Goal: Task Accomplishment & Management: Use online tool/utility

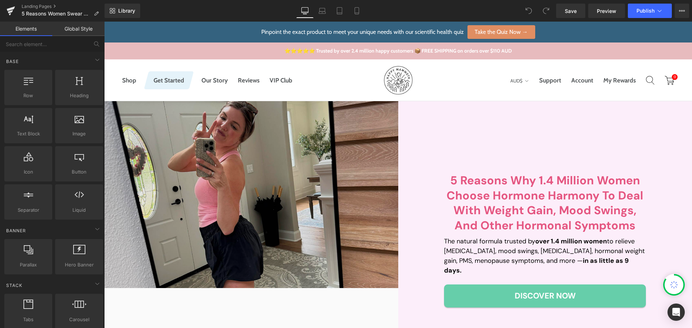
click at [495, 247] on p "The natural formula trusted by over 1.4 million women to relieve [MEDICAL_DATA]…" at bounding box center [545, 256] width 202 height 39
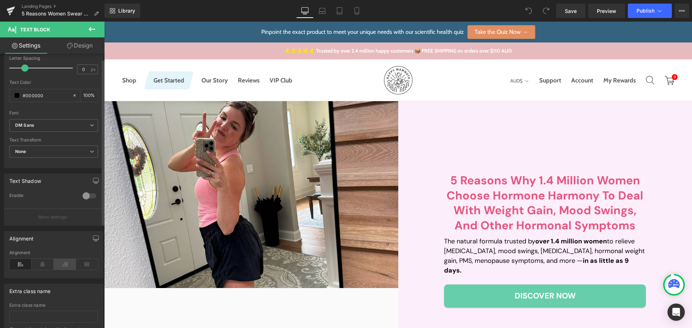
scroll to position [181, 0]
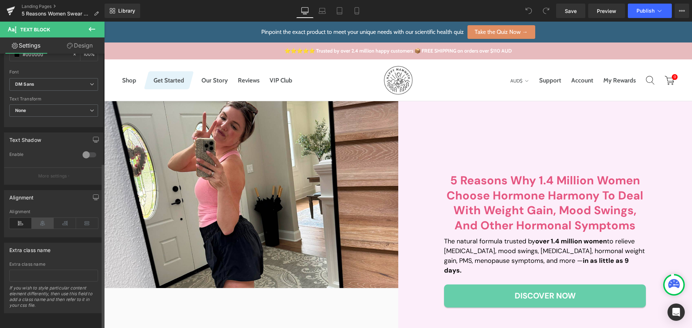
drag, startPoint x: 44, startPoint y: 219, endPoint x: 221, endPoint y: 161, distance: 186.5
click at [44, 219] on icon at bounding box center [43, 223] width 22 height 11
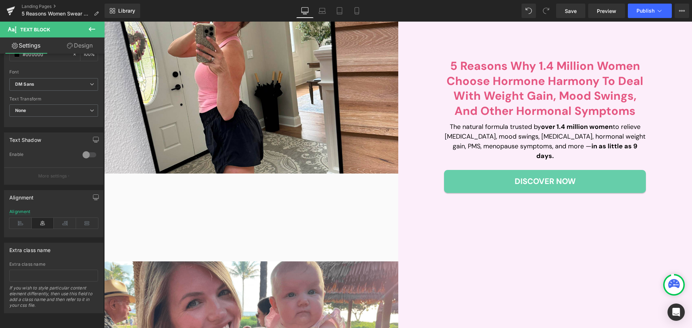
scroll to position [288, 0]
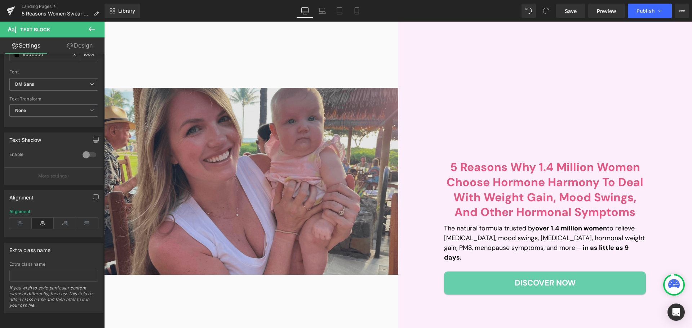
click at [492, 248] on p "The natural formula trusted by over 1.4 million women to relieve [MEDICAL_DATA]…" at bounding box center [545, 243] width 202 height 39
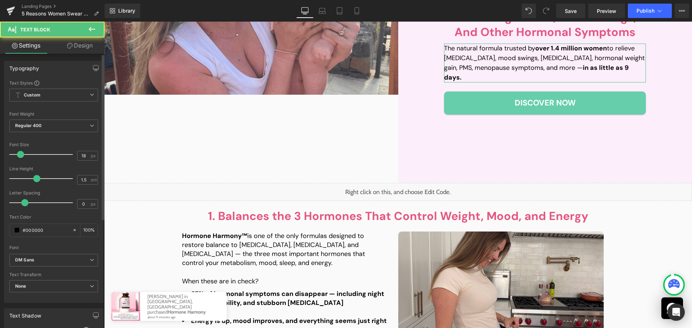
scroll to position [181, 0]
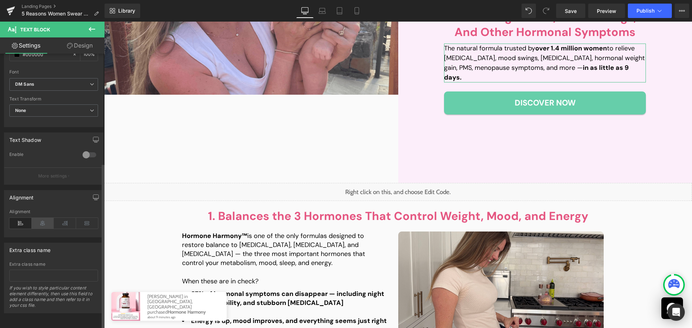
click at [36, 220] on icon at bounding box center [43, 223] width 22 height 11
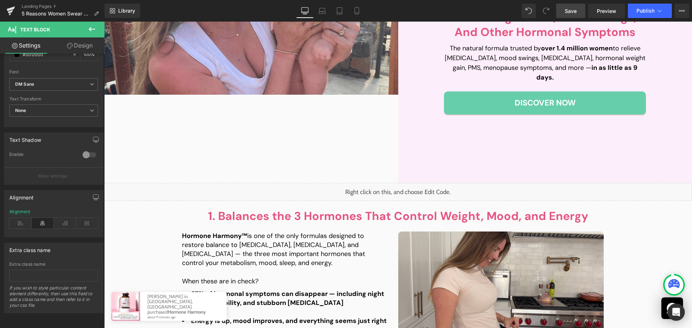
click at [576, 15] on link "Save" at bounding box center [570, 11] width 29 height 14
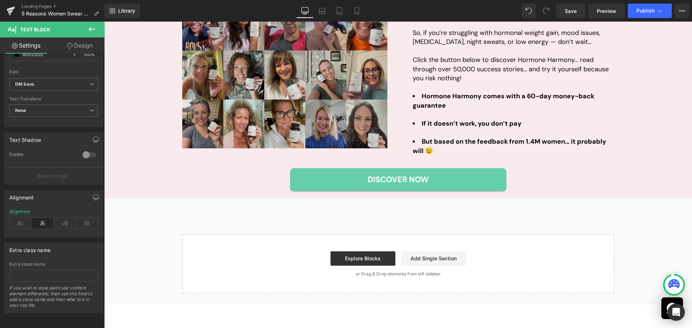
scroll to position [1585, 0]
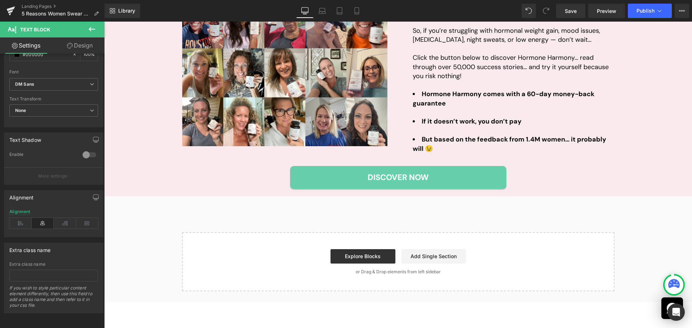
click at [435, 119] on strong "If it doesn’t work, you don’t pay" at bounding box center [471, 121] width 100 height 9
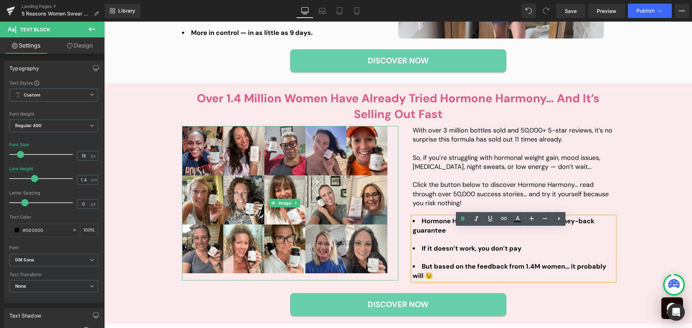
scroll to position [1333, 0]
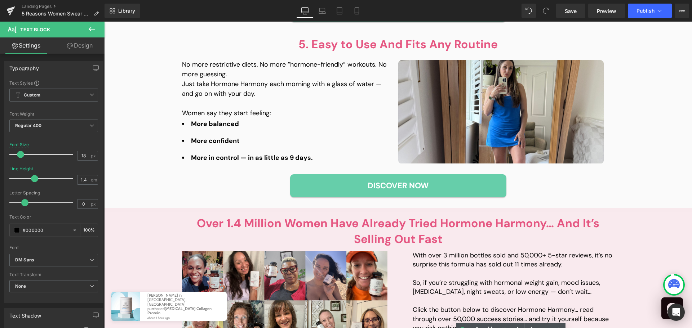
click at [232, 122] on strong "More balanced" at bounding box center [215, 124] width 48 height 9
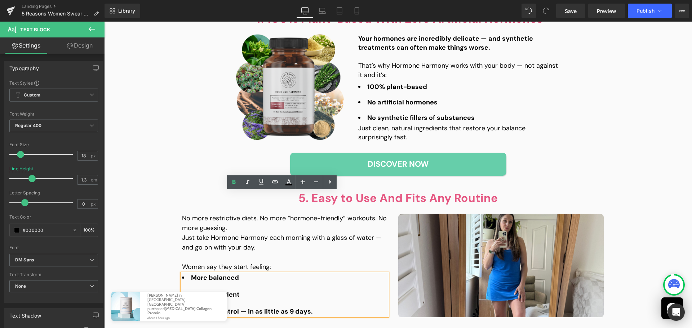
scroll to position [1153, 0]
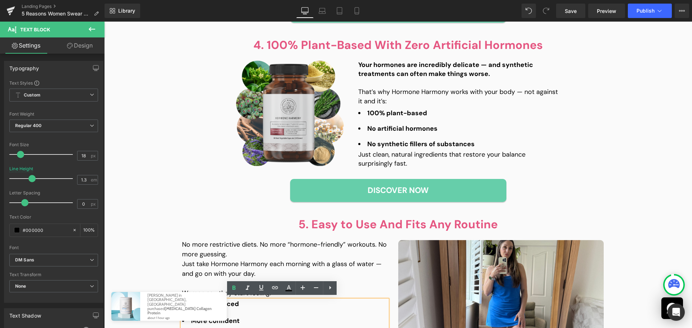
click at [369, 134] on div at bounding box center [459, 137] width 202 height 8
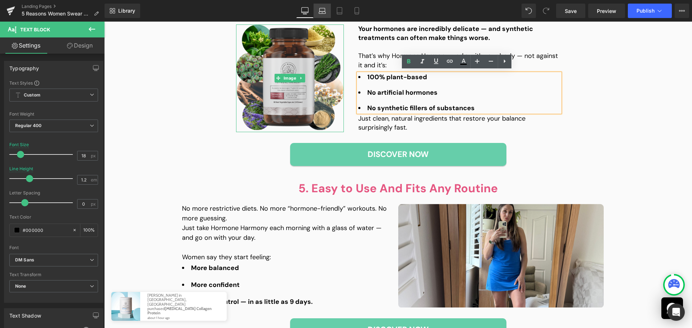
drag, startPoint x: 322, startPoint y: 17, endPoint x: 152, endPoint y: 50, distance: 173.5
click at [322, 17] on link "Laptop" at bounding box center [321, 11] width 17 height 14
type input "100"
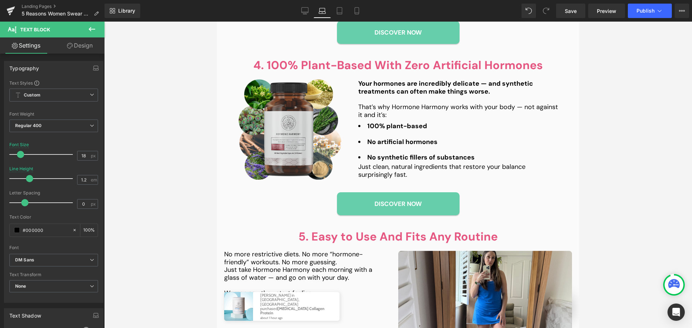
click at [380, 139] on strong "No artificial hormones" at bounding box center [402, 142] width 70 height 9
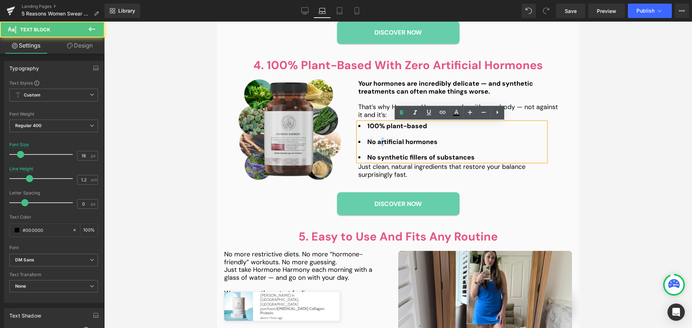
scroll to position [1202, 0]
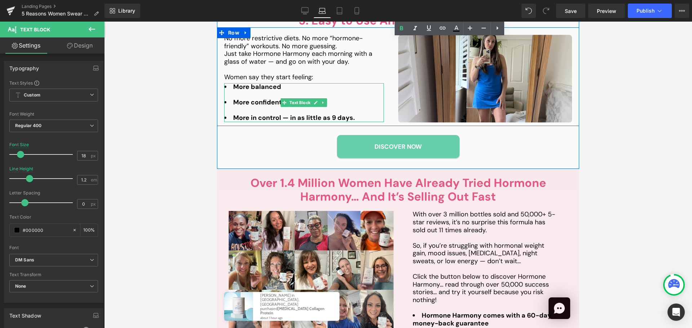
click at [256, 100] on strong "More confident" at bounding box center [257, 102] width 49 height 9
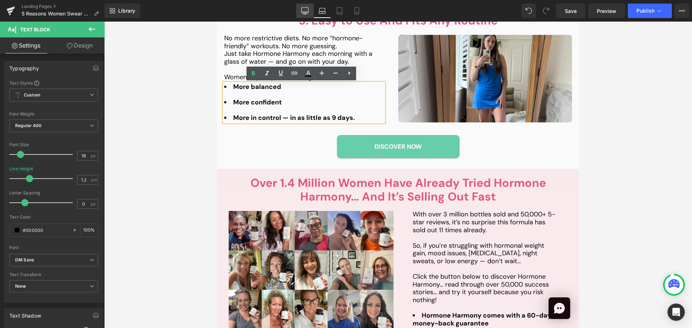
click at [307, 12] on icon at bounding box center [304, 10] width 7 height 7
type input "1.3"
type input "100"
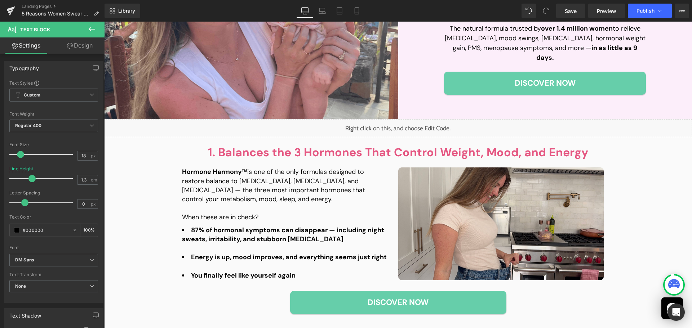
scroll to position [360, 0]
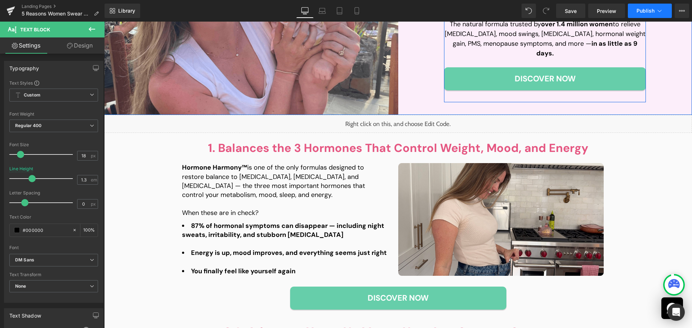
click at [640, 14] on button "Publish" at bounding box center [649, 11] width 44 height 14
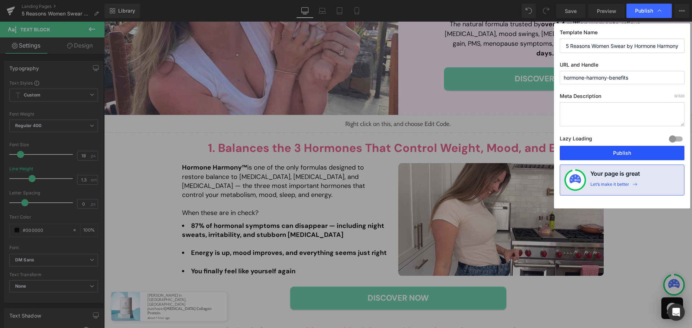
click at [617, 152] on button "Publish" at bounding box center [621, 153] width 125 height 14
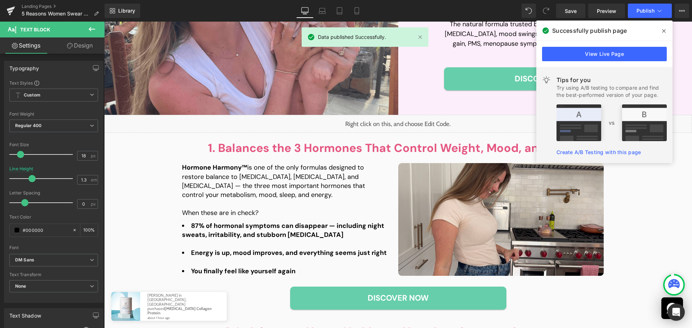
click at [666, 30] on span at bounding box center [664, 31] width 12 height 12
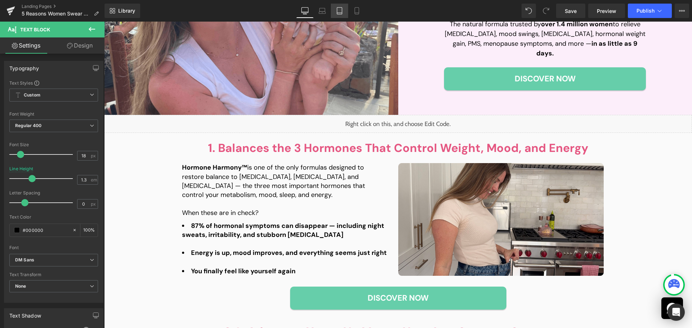
click at [343, 14] on link "Tablet" at bounding box center [339, 11] width 17 height 14
type input "1.2"
type input "100"
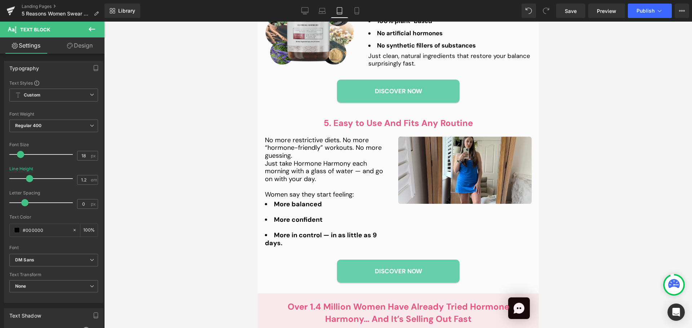
scroll to position [1436, 0]
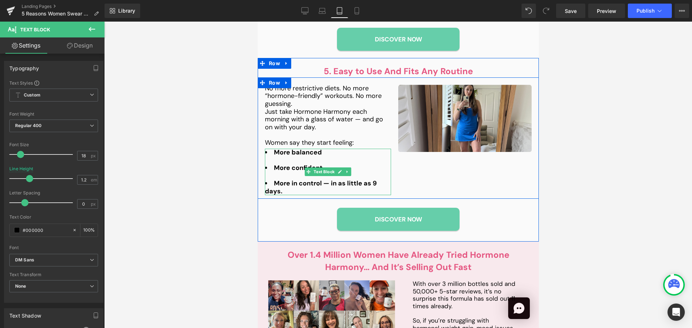
click at [317, 172] on div at bounding box center [327, 176] width 126 height 8
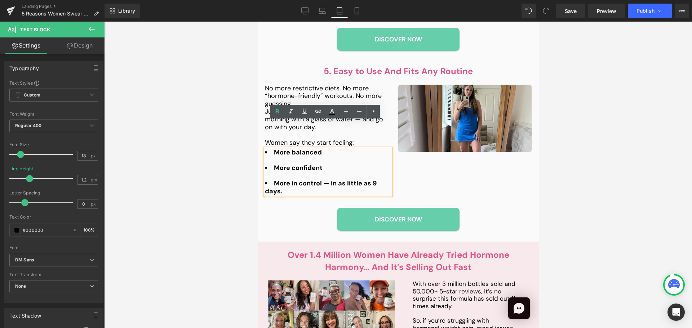
click at [384, 102] on div "No more restrictive diets. No more “hormone-friendly” workouts. No more guessin…" at bounding box center [330, 140] width 133 height 111
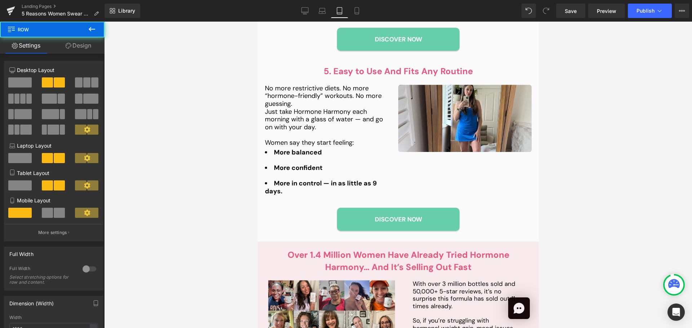
click at [368, 172] on div at bounding box center [327, 176] width 126 height 8
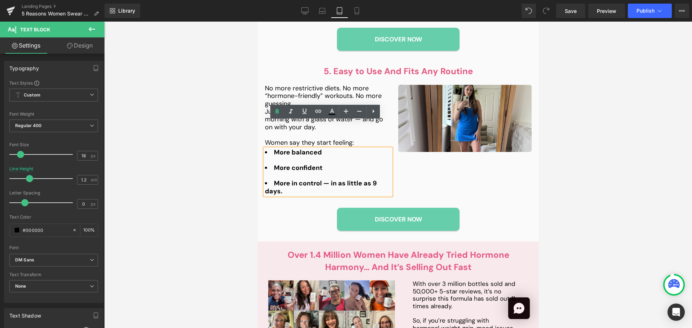
click at [393, 140] on div "No more restrictive diets. No more “hormone-friendly” workouts. No more guessin…" at bounding box center [330, 140] width 133 height 111
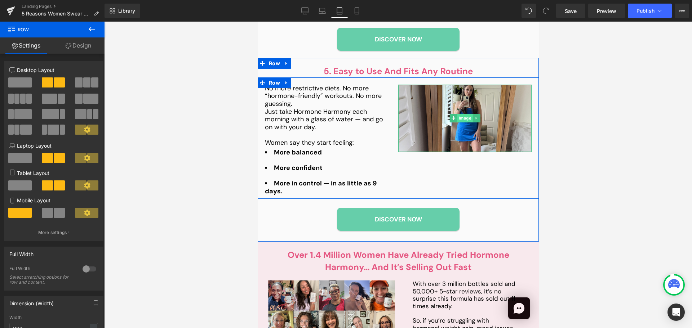
click at [466, 114] on span "Image" at bounding box center [464, 118] width 15 height 9
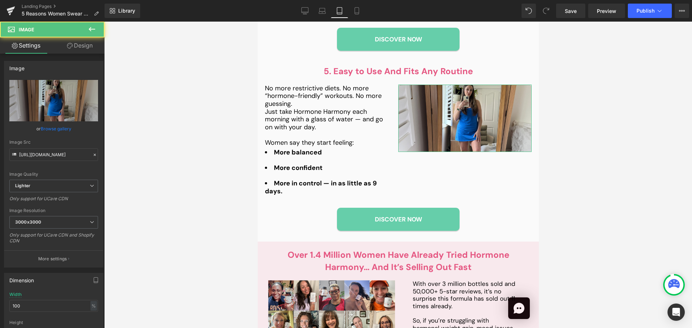
click at [85, 44] on link "Design" at bounding box center [80, 45] width 52 height 16
click at [0, 0] on div "Spacing" at bounding box center [0, 0] width 0 height 0
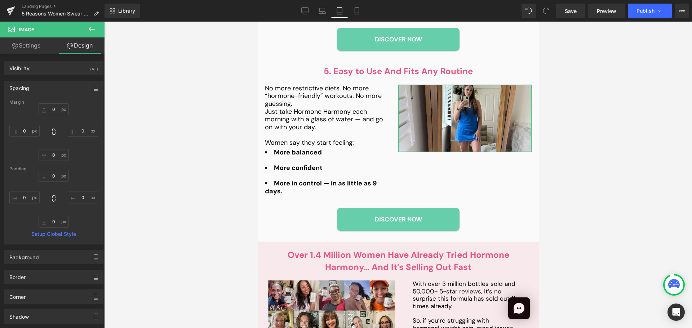
type input "0"
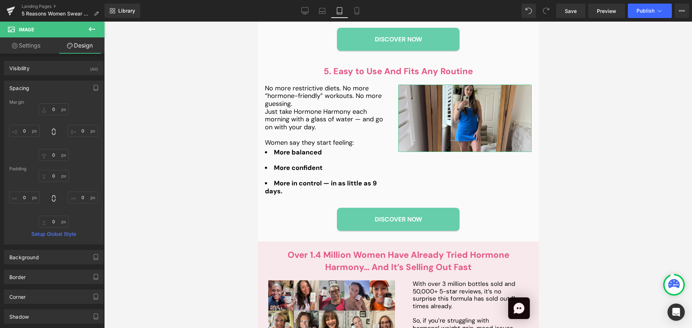
type input "0"
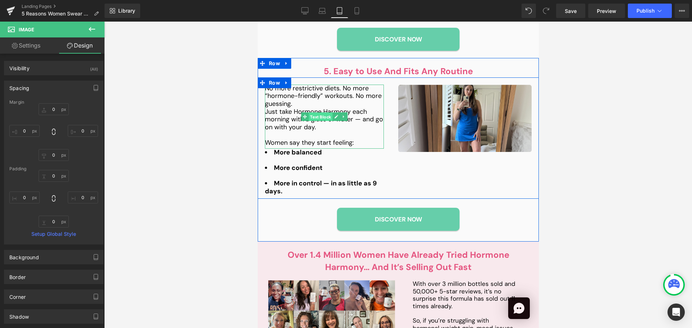
click at [312, 112] on span "Text Block" at bounding box center [320, 116] width 24 height 9
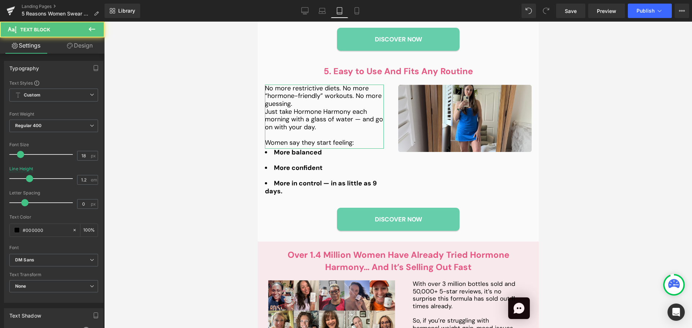
click at [77, 49] on link "Design" at bounding box center [80, 45] width 52 height 16
click at [0, 0] on div "Spacing" at bounding box center [0, 0] width 0 height 0
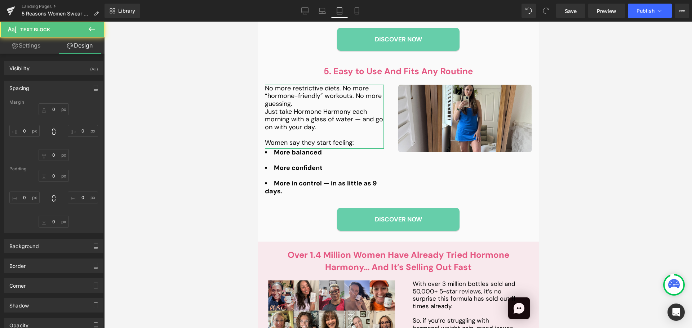
type input "0"
type input "40"
type input "0"
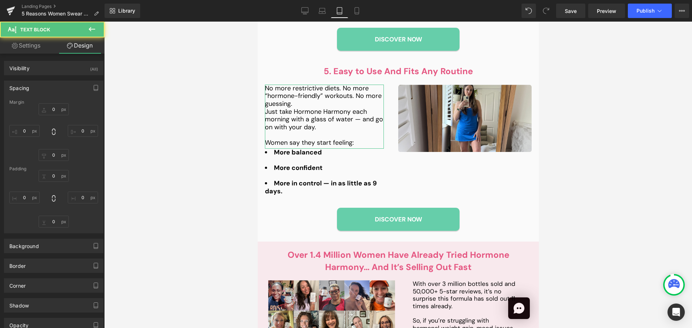
type input "0"
type input "5"
type input "0"
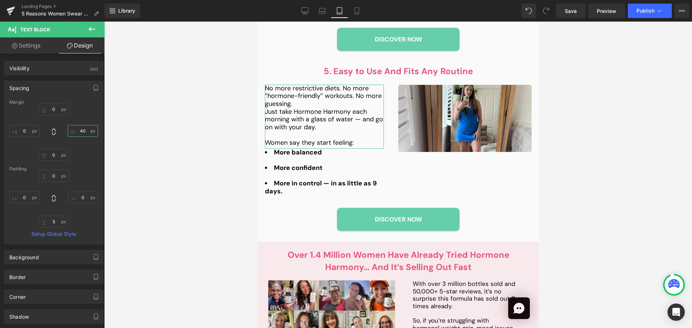
click at [80, 125] on input "40" at bounding box center [83, 131] width 30 height 12
type input "40"
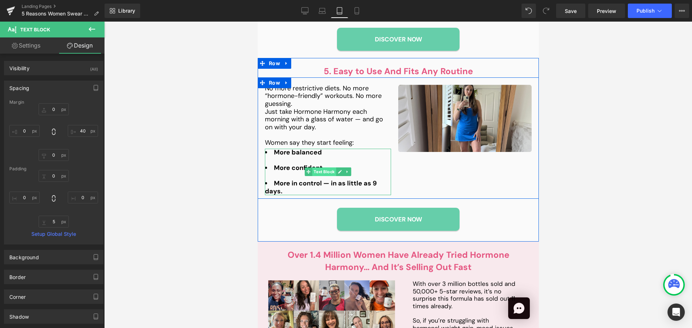
click at [325, 167] on span "Text Block" at bounding box center [324, 171] width 24 height 9
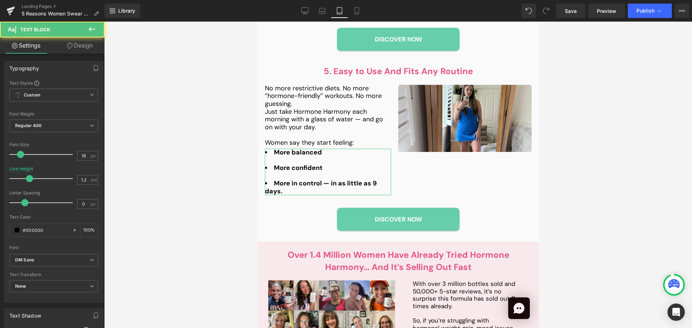
click at [76, 48] on link "Design" at bounding box center [80, 45] width 52 height 16
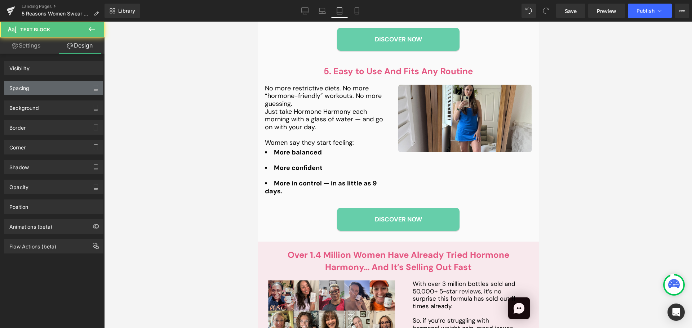
click at [53, 89] on div "Spacing" at bounding box center [53, 88] width 99 height 14
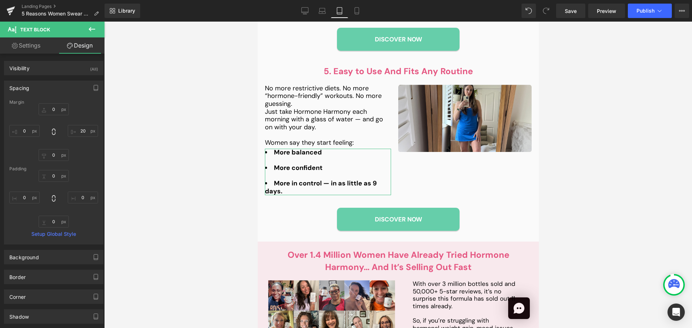
type input "0"
type input "20"
type input "0"
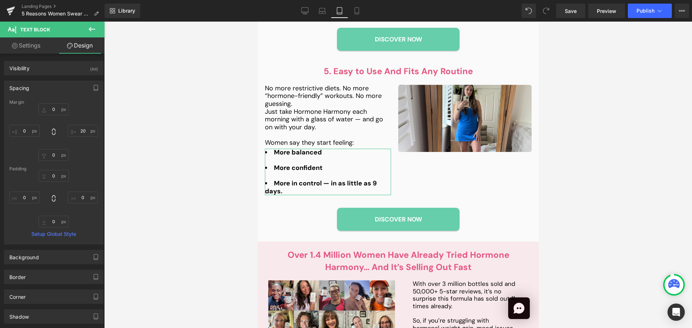
type input "0"
click at [82, 135] on input "20" at bounding box center [83, 131] width 30 height 12
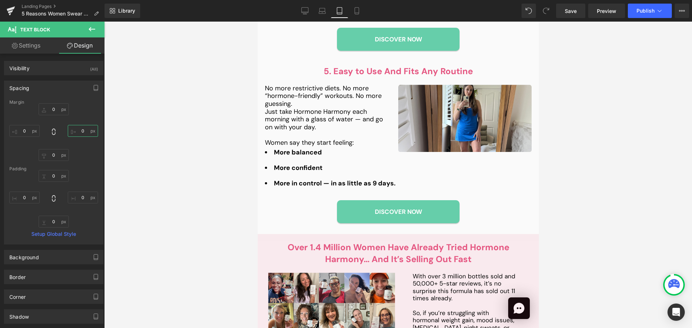
type input "0"
click at [572, 10] on span "Save" at bounding box center [570, 11] width 12 height 8
click at [635, 9] on button "Publish" at bounding box center [649, 11] width 44 height 14
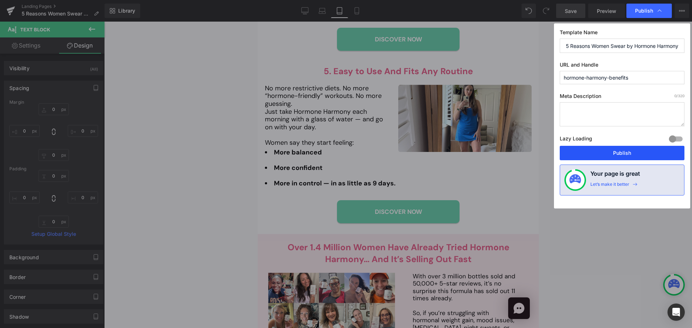
click at [613, 148] on button "Publish" at bounding box center [621, 153] width 125 height 14
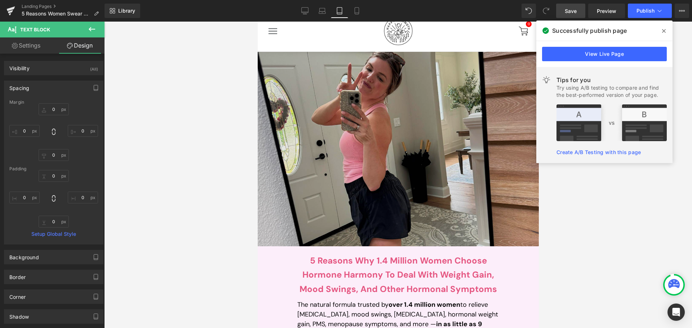
scroll to position [144, 0]
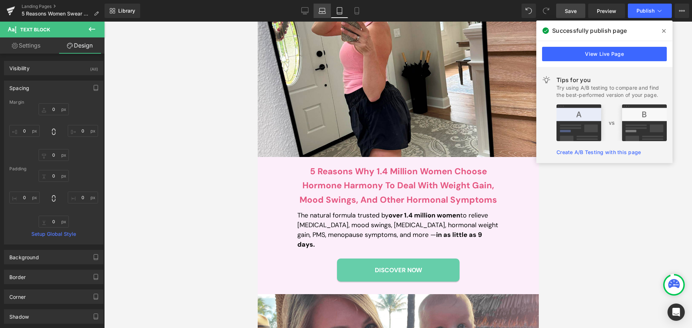
click at [326, 14] on icon at bounding box center [321, 10] width 7 height 7
type input "0"
type input "40"
type input "0"
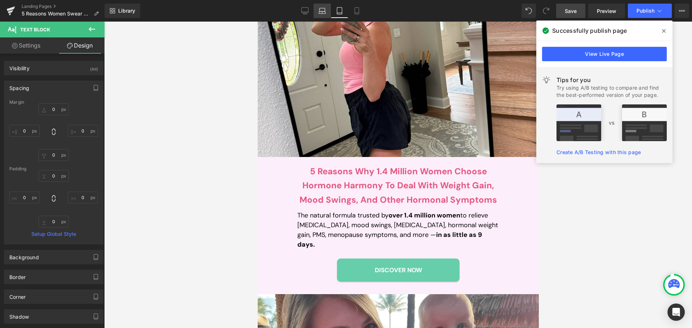
type input "0"
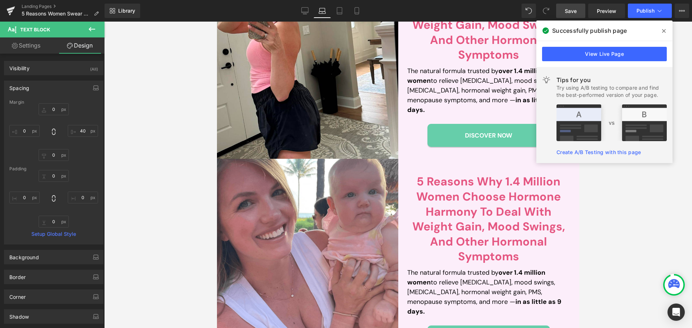
scroll to position [0, 0]
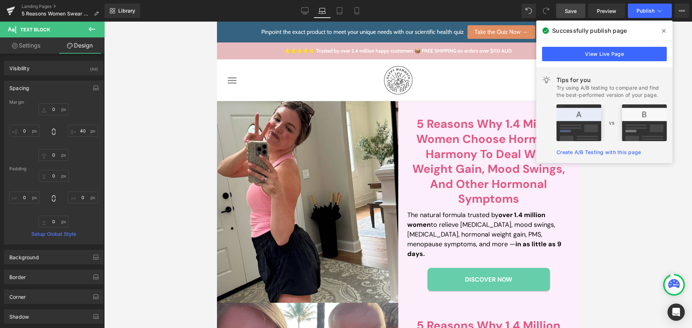
click at [454, 233] on p "The natural formula trusted by over 1.4 million women to relieve [MEDICAL_DATA]…" at bounding box center [488, 234] width 163 height 49
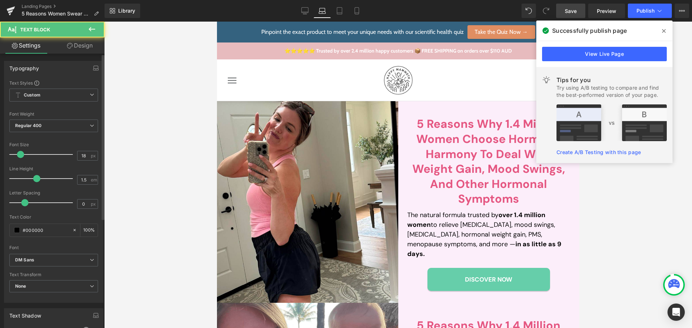
scroll to position [181, 0]
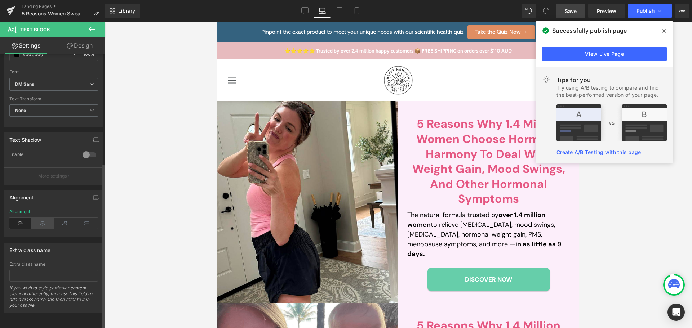
click at [45, 221] on icon at bounding box center [43, 223] width 22 height 11
click at [664, 32] on icon at bounding box center [664, 31] width 4 height 6
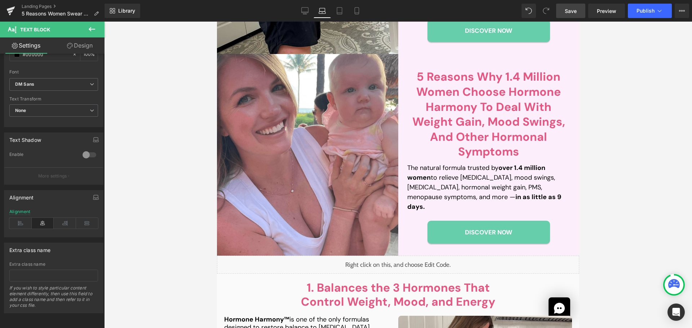
scroll to position [252, 0]
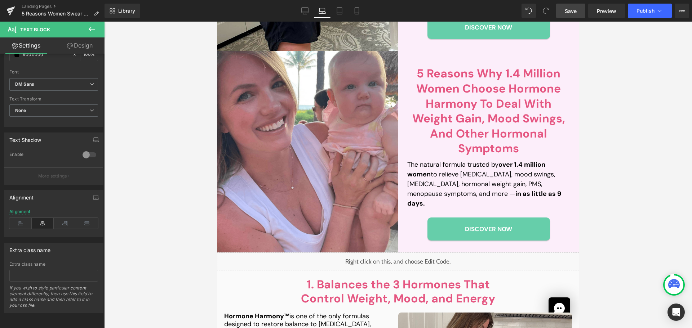
click at [458, 182] on p "The natural formula trusted by over 1.4 million women to relieve [MEDICAL_DATA]…" at bounding box center [488, 184] width 163 height 49
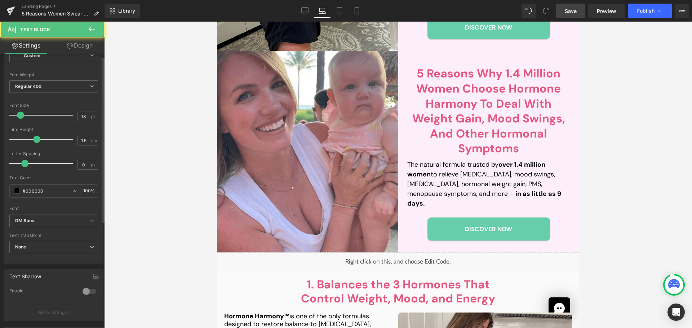
scroll to position [181, 0]
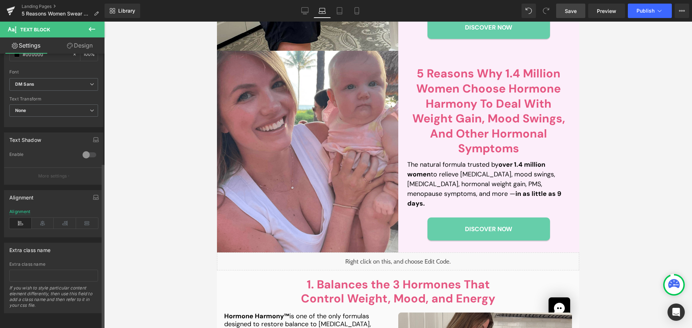
click at [39, 225] on div "Alignment" at bounding box center [53, 223] width 89 height 28
click at [43, 225] on div "Alignment" at bounding box center [53, 223] width 89 height 28
click at [41, 218] on icon at bounding box center [43, 223] width 22 height 11
click at [566, 9] on span "Save" at bounding box center [570, 11] width 12 height 8
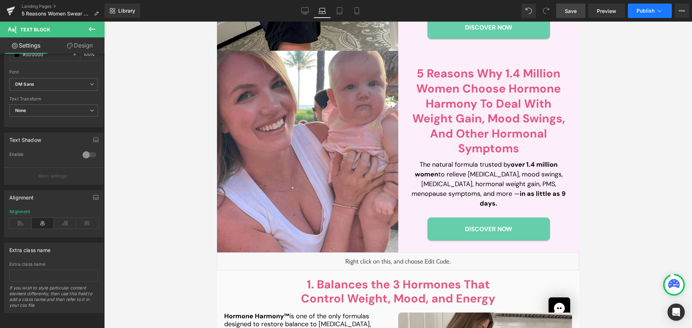
click at [649, 12] on span "Publish" at bounding box center [645, 11] width 18 height 6
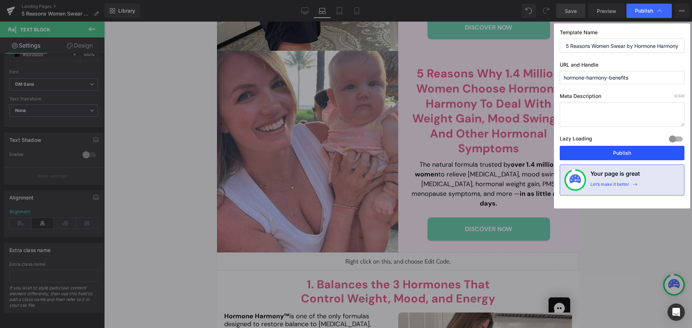
click at [622, 149] on button "Publish" at bounding box center [621, 153] width 125 height 14
